Goal: Transaction & Acquisition: Purchase product/service

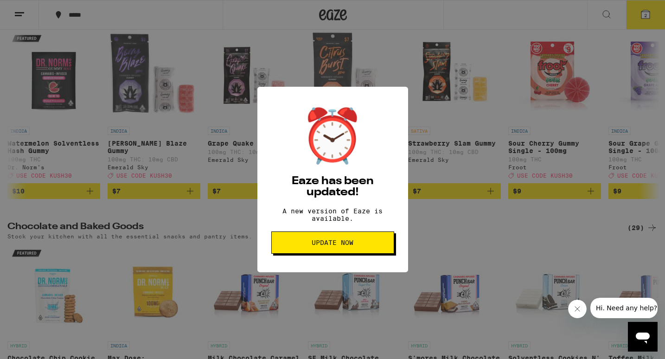
scroll to position [0, 4011]
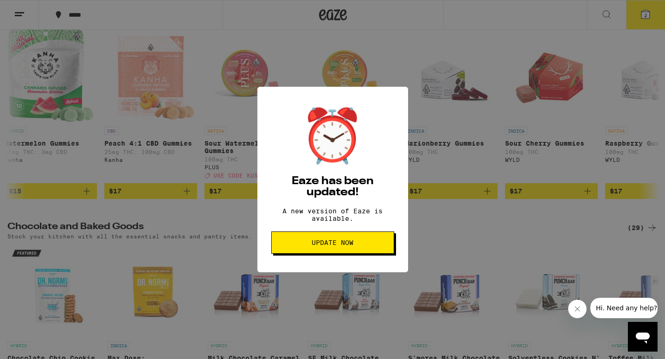
click at [327, 246] on span "Update Now" at bounding box center [333, 242] width 42 height 6
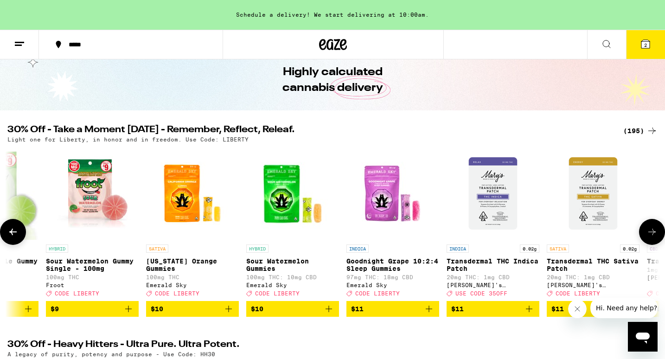
scroll to position [0, 3469]
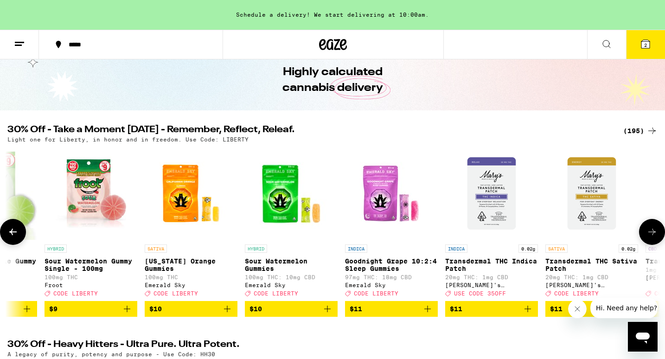
click at [651, 237] on icon at bounding box center [652, 231] width 11 height 11
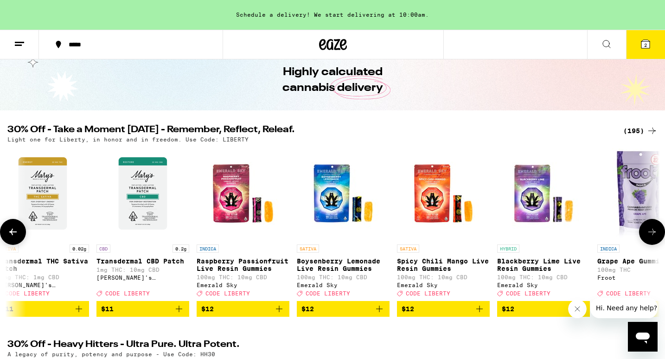
click at [651, 237] on icon at bounding box center [652, 231] width 11 height 11
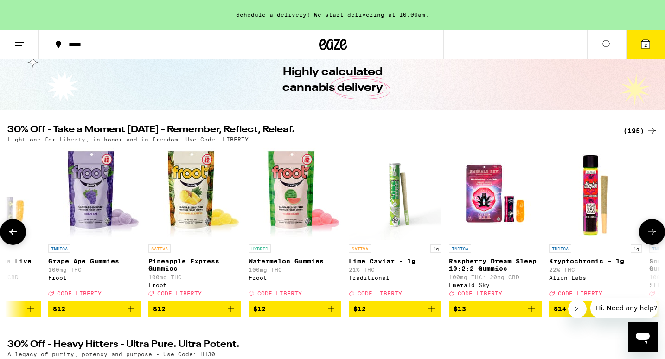
click at [651, 237] on icon at bounding box center [652, 231] width 11 height 11
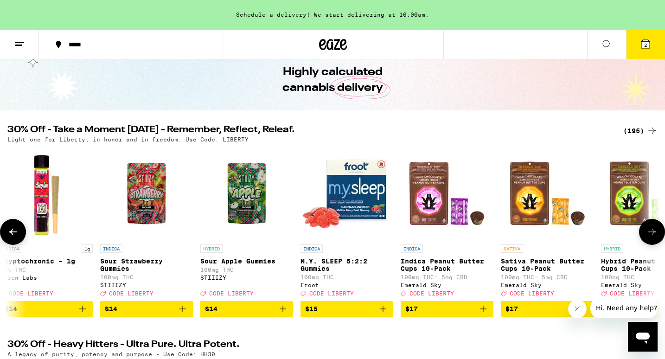
click at [651, 237] on icon at bounding box center [652, 231] width 11 height 11
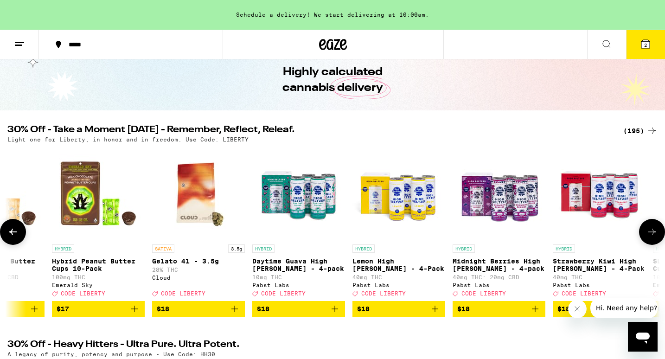
click at [651, 237] on icon at bounding box center [652, 231] width 11 height 11
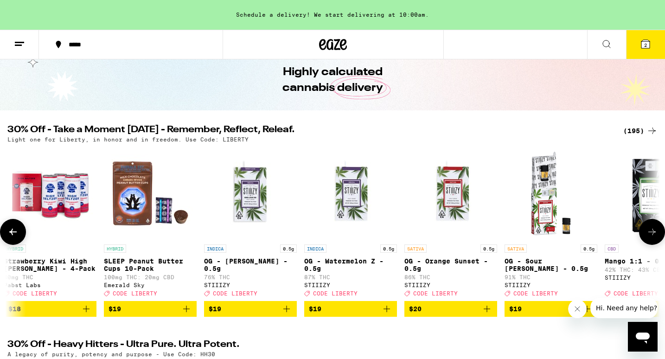
click at [651, 237] on icon at bounding box center [652, 231] width 11 height 11
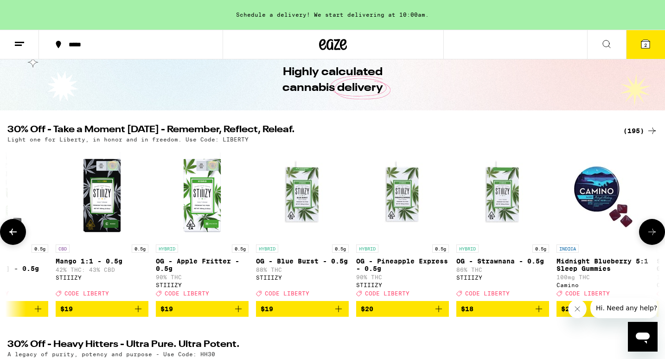
click at [651, 237] on icon at bounding box center [652, 231] width 11 height 11
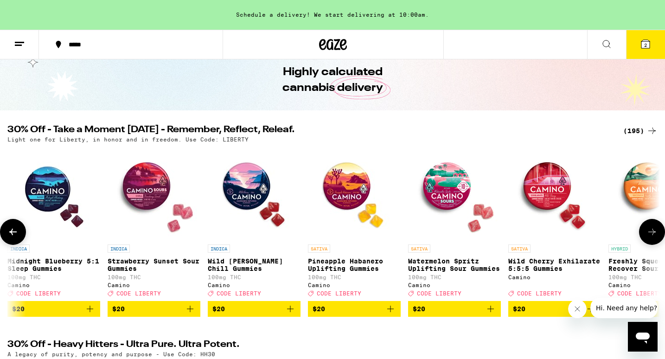
click at [651, 237] on icon at bounding box center [652, 231] width 11 height 11
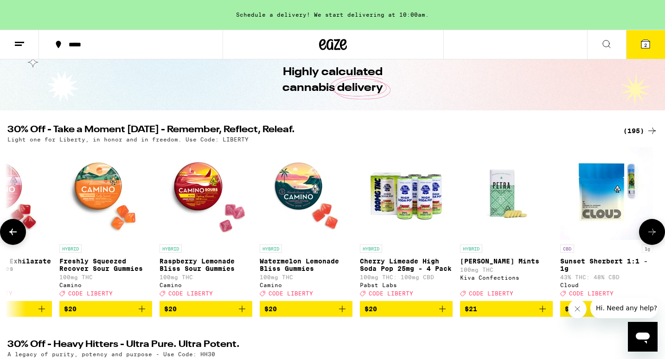
click at [651, 237] on icon at bounding box center [652, 231] width 11 height 11
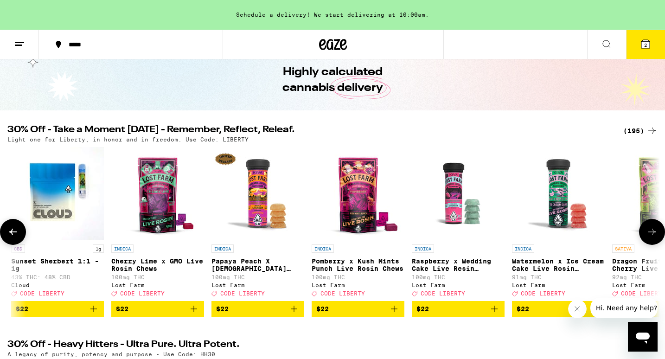
click at [651, 237] on icon at bounding box center [652, 231] width 11 height 11
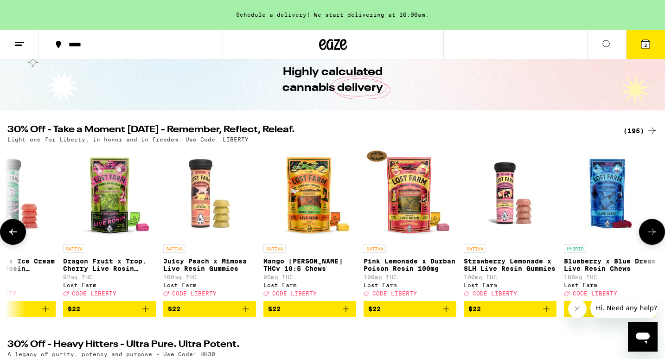
click at [651, 237] on icon at bounding box center [652, 231] width 11 height 11
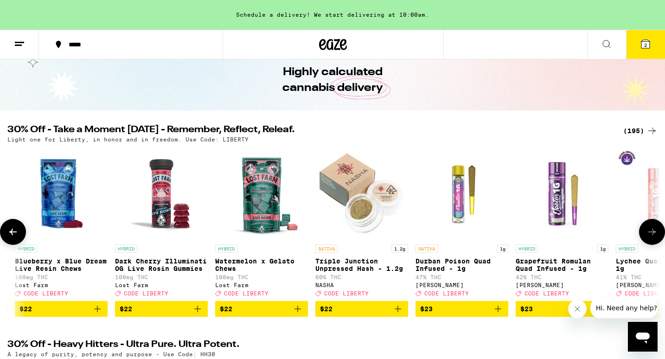
click at [651, 237] on icon at bounding box center [652, 231] width 11 height 11
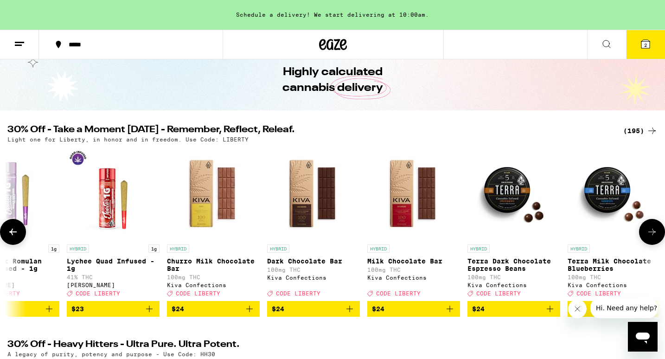
click at [651, 237] on icon at bounding box center [652, 231] width 11 height 11
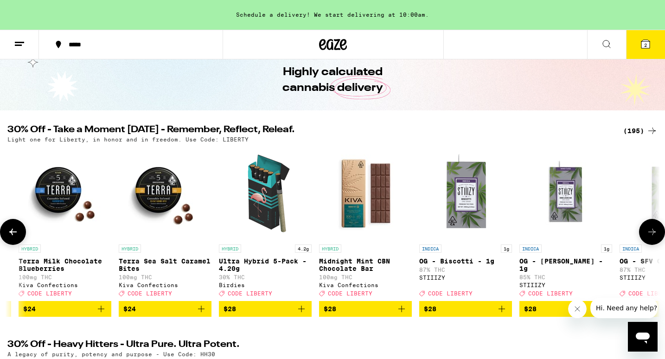
click at [651, 237] on icon at bounding box center [652, 231] width 11 height 11
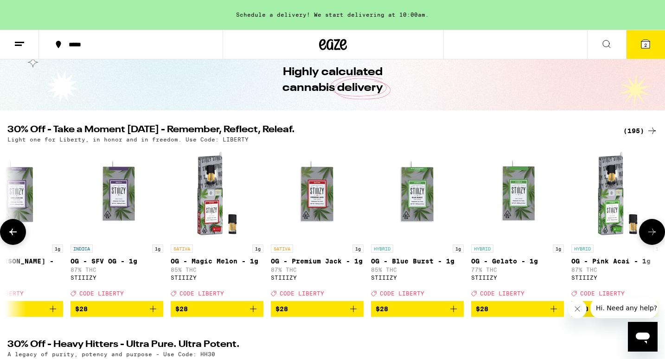
click at [651, 237] on icon at bounding box center [652, 231] width 11 height 11
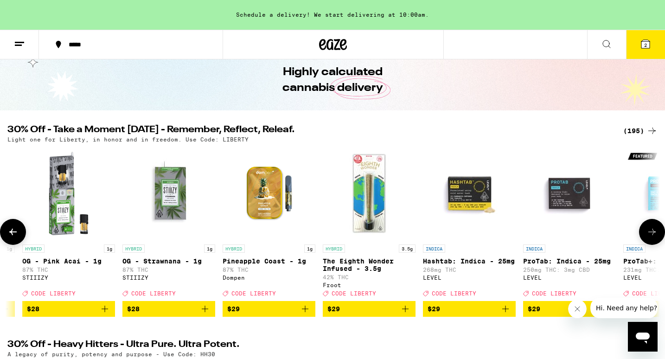
click at [651, 237] on icon at bounding box center [652, 231] width 11 height 11
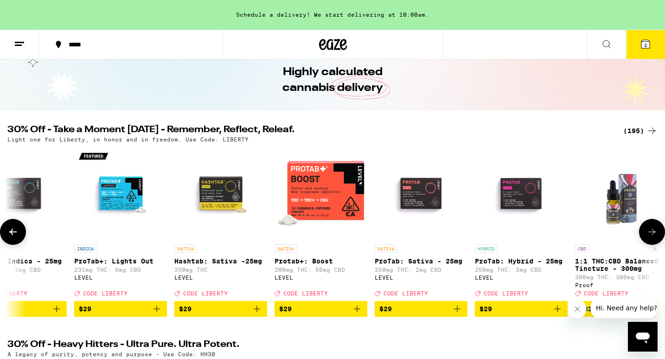
click at [651, 237] on icon at bounding box center [652, 231] width 11 height 11
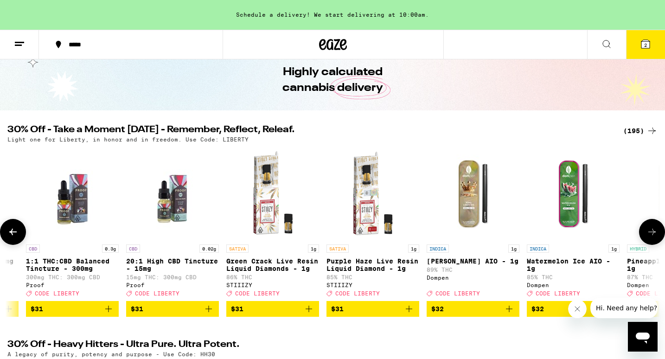
click at [651, 237] on icon at bounding box center [652, 231] width 11 height 11
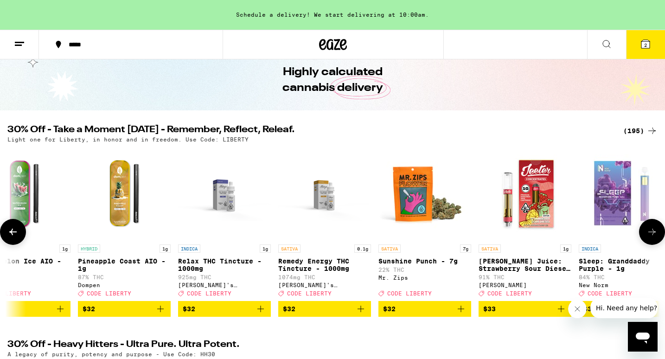
click at [651, 237] on icon at bounding box center [652, 231] width 11 height 11
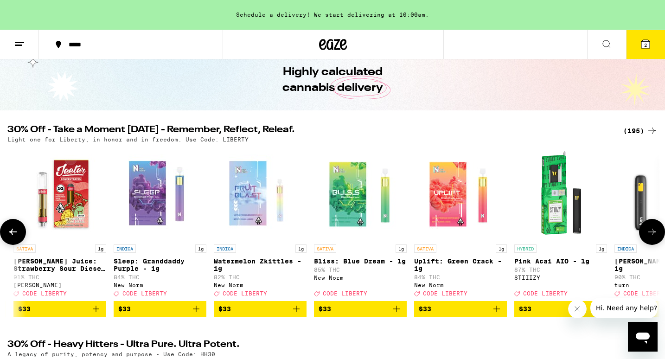
scroll to position [0, 13904]
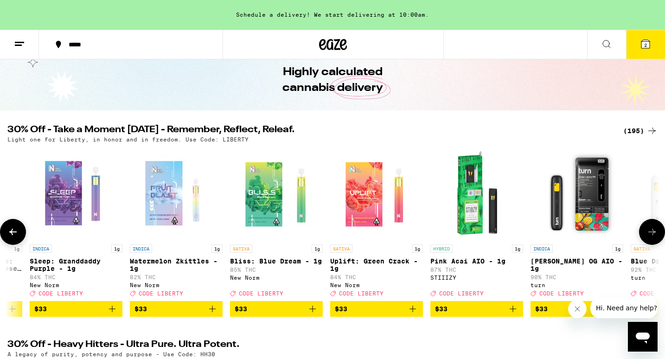
click at [651, 237] on icon at bounding box center [652, 231] width 11 height 11
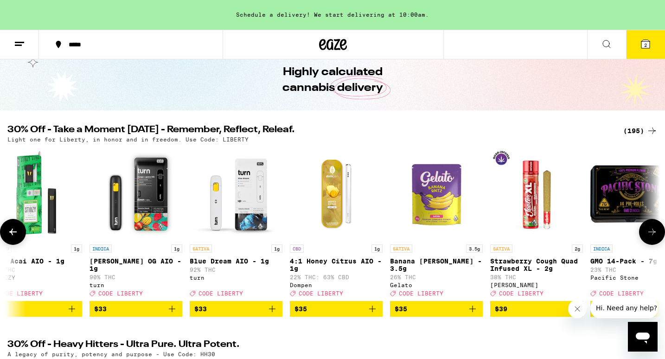
scroll to position [0, 14453]
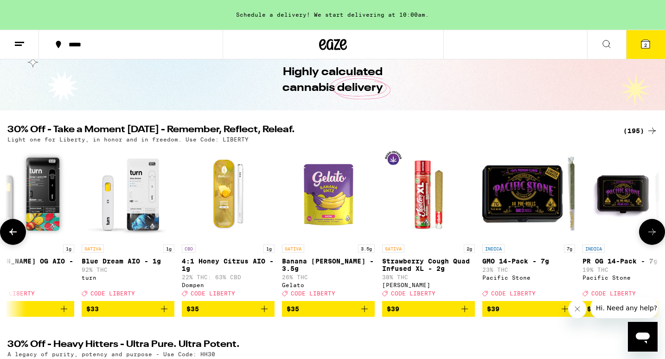
click at [651, 237] on icon at bounding box center [652, 231] width 11 height 11
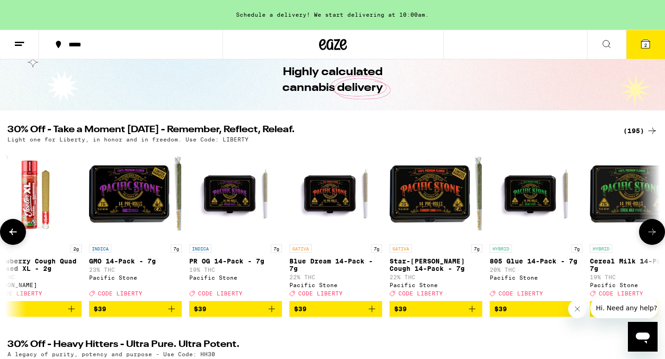
scroll to position [0, 15002]
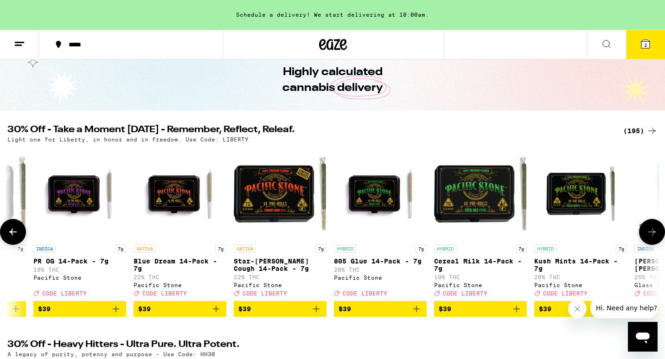
click at [651, 237] on icon at bounding box center [652, 231] width 11 height 11
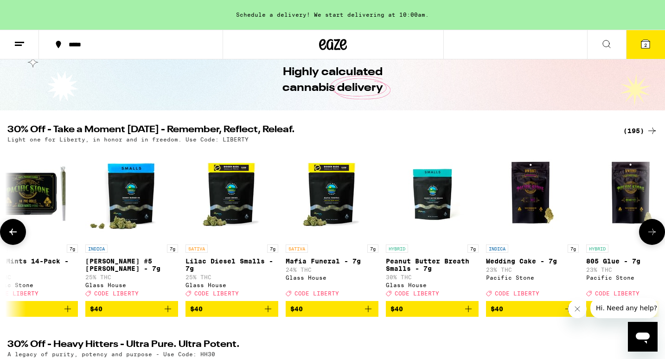
click at [651, 237] on icon at bounding box center [652, 231] width 11 height 11
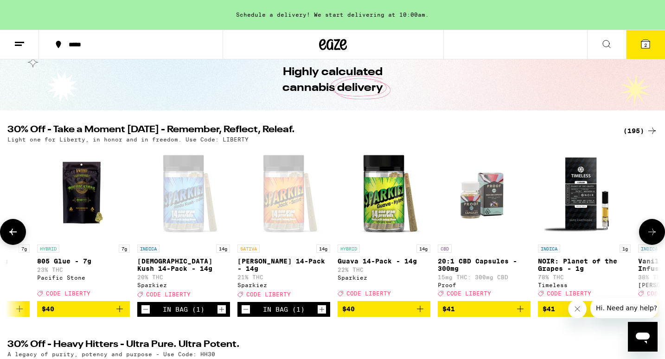
click at [651, 237] on icon at bounding box center [652, 231] width 11 height 11
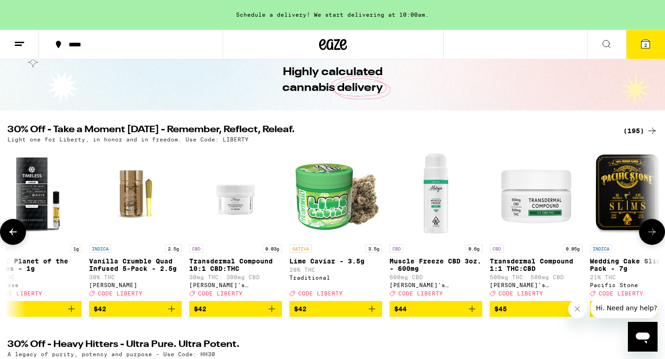
click at [651, 237] on icon at bounding box center [652, 231] width 11 height 11
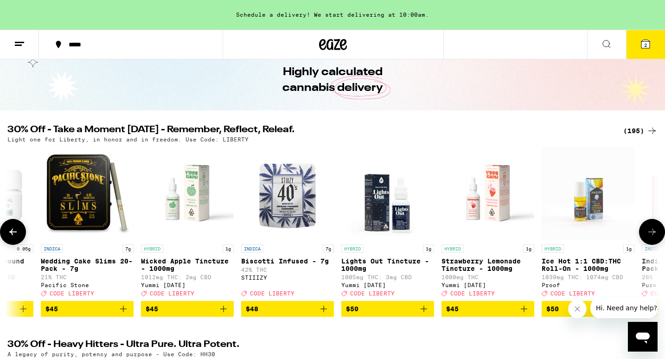
click at [651, 237] on icon at bounding box center [652, 231] width 11 height 11
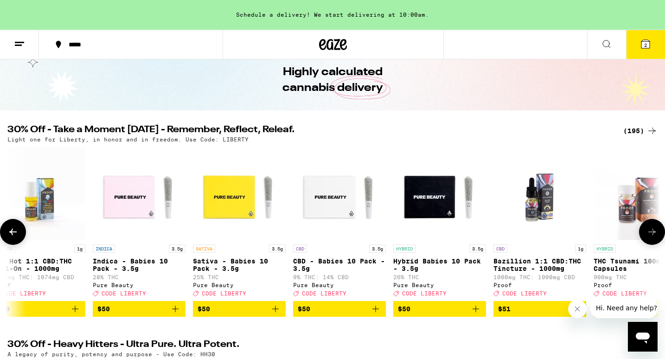
click at [651, 237] on icon at bounding box center [652, 231] width 11 height 11
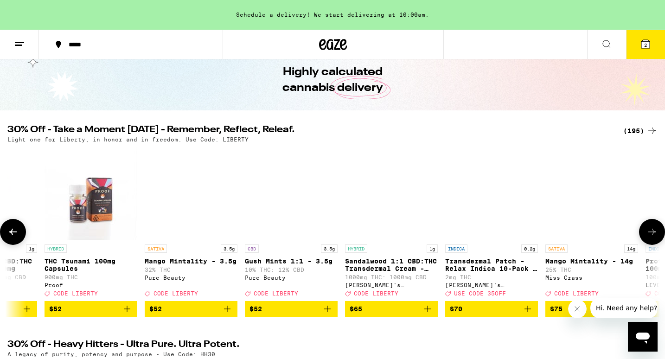
click at [651, 237] on icon at bounding box center [652, 231] width 11 height 11
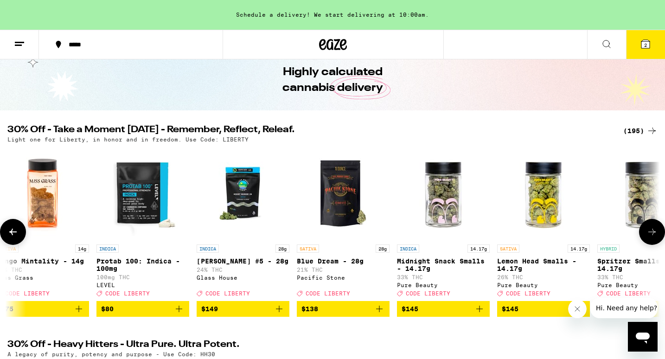
click at [651, 237] on icon at bounding box center [652, 231] width 11 height 11
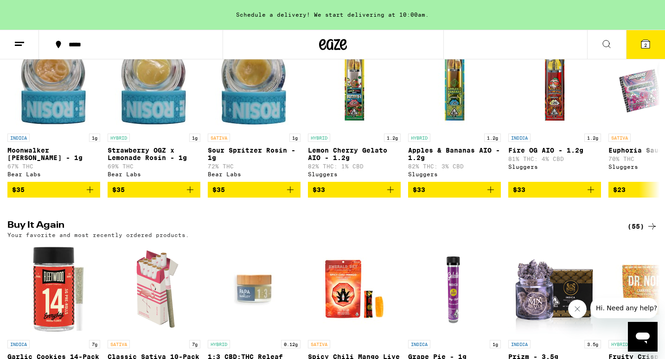
scroll to position [798, 0]
